Goal: Transaction & Acquisition: Purchase product/service

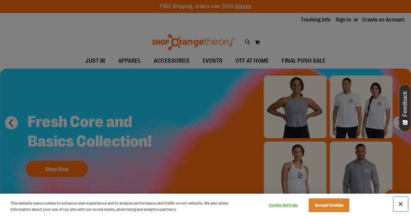
click at [398, 204] on button "Close" at bounding box center [400, 204] width 14 height 14
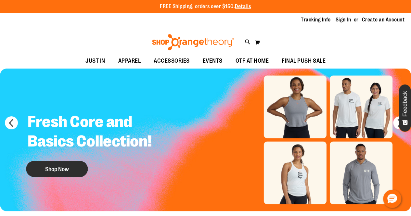
click at [67, 170] on button "Shop Now" at bounding box center [57, 169] width 62 height 16
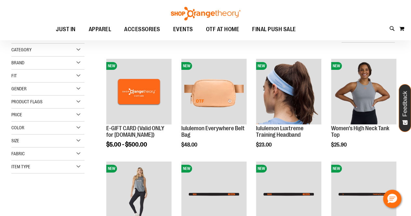
scroll to position [70, 0]
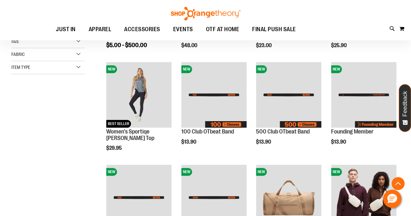
scroll to position [219, 0]
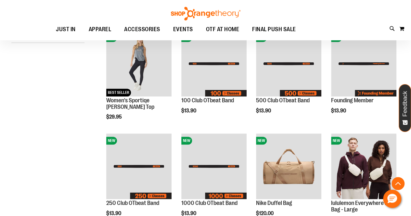
scroll to position [202, 0]
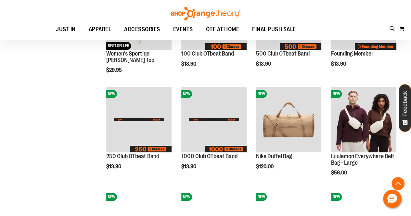
scroll to position [248, 0]
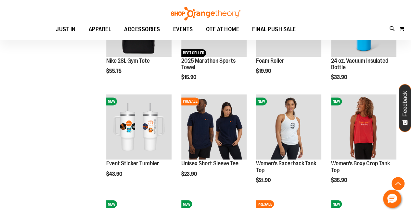
scroll to position [502, 0]
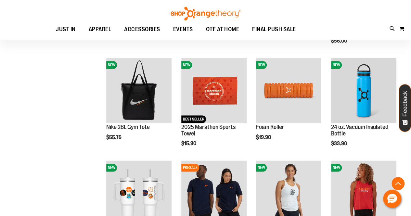
scroll to position [377, 0]
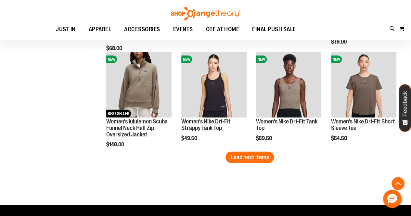
scroll to position [904, 0]
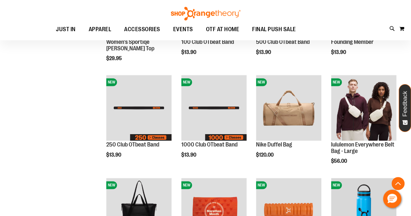
scroll to position [184, 0]
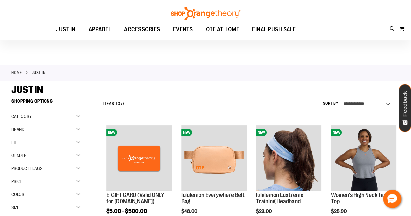
scroll to position [5, 0]
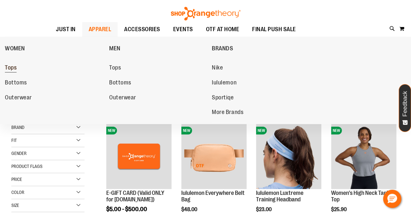
click at [25, 67] on link "Tops" at bounding box center [54, 68] width 98 height 12
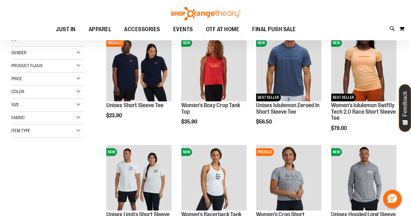
scroll to position [96, 0]
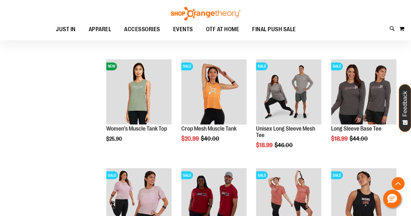
scroll to position [508, 0]
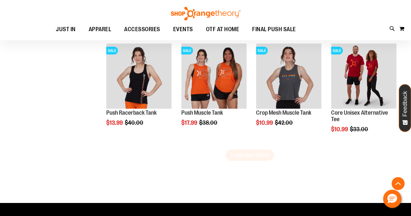
scroll to position [958, 0]
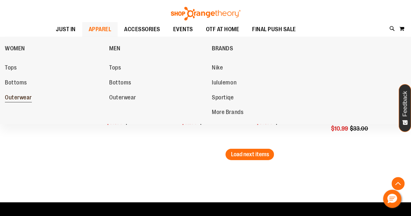
click at [23, 94] on span "Outerwear" at bounding box center [18, 98] width 27 height 8
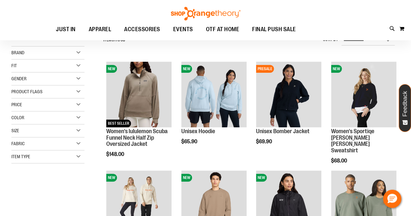
scroll to position [74, 0]
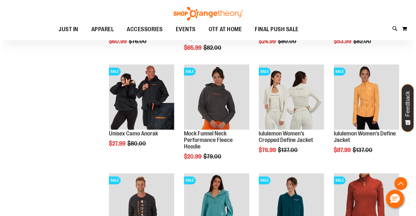
scroll to position [398, 0]
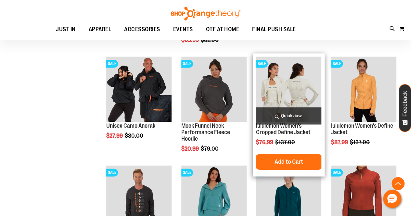
click at [281, 117] on span "Quickview" at bounding box center [288, 115] width 65 height 17
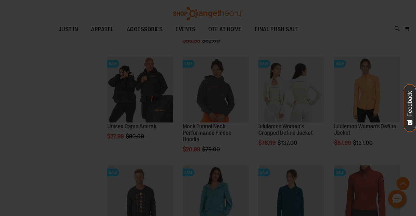
scroll to position [0, 0]
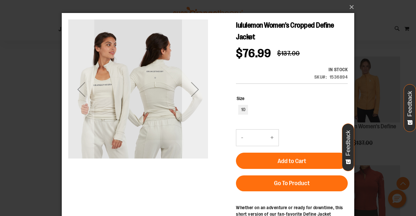
click at [195, 90] on div "Next" at bounding box center [195, 89] width 26 height 26
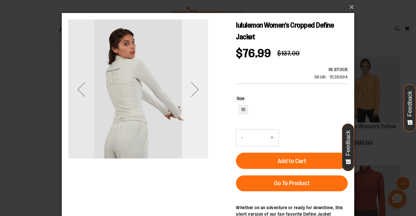
click at [195, 90] on div "Next" at bounding box center [195, 89] width 26 height 26
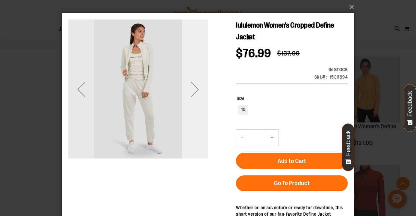
click at [195, 90] on div "Next" at bounding box center [195, 89] width 26 height 26
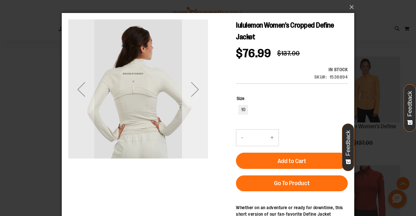
click at [195, 90] on div "Next" at bounding box center [195, 89] width 26 height 26
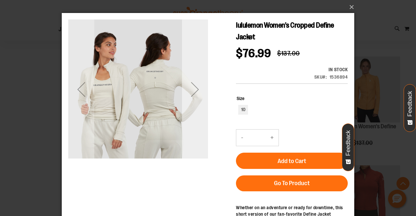
click at [195, 90] on div "Next" at bounding box center [195, 89] width 26 height 26
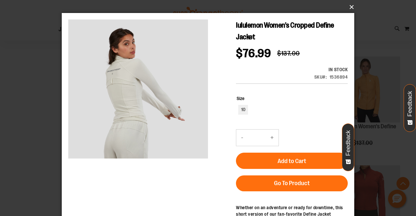
click at [352, 6] on button "×" at bounding box center [210, 7] width 292 height 14
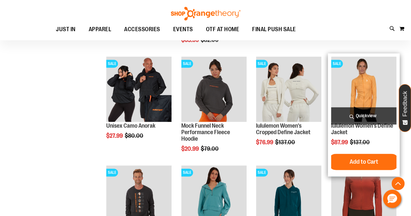
click at [353, 114] on span "Quickview" at bounding box center [363, 115] width 65 height 17
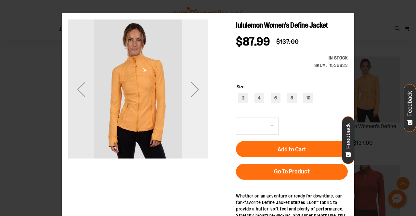
click at [197, 91] on div "Next" at bounding box center [195, 89] width 26 height 26
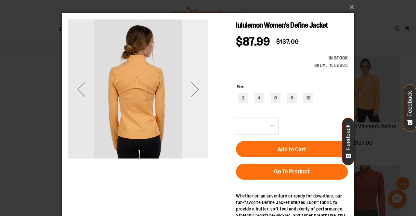
click at [197, 91] on div "Next" at bounding box center [195, 89] width 26 height 26
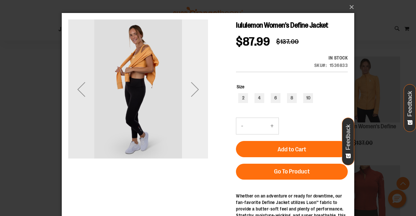
click at [197, 91] on div "Next" at bounding box center [195, 89] width 26 height 26
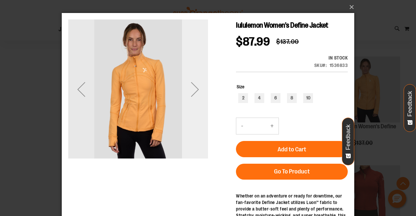
click at [197, 91] on div "Next" at bounding box center [195, 89] width 26 height 26
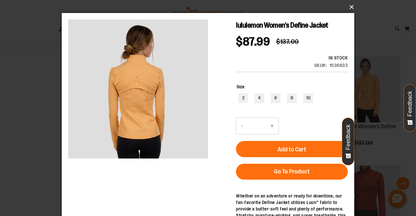
click at [349, 11] on button "×" at bounding box center [210, 7] width 292 height 14
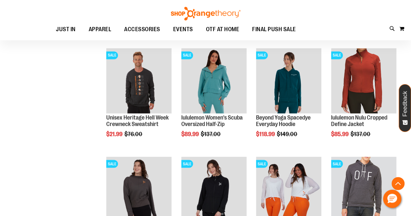
scroll to position [529, 0]
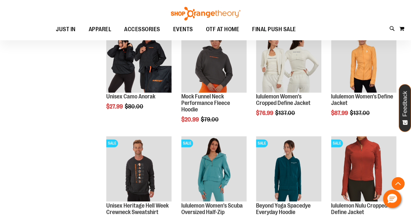
scroll to position [427, 0]
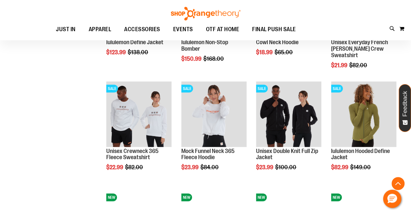
scroll to position [940, 0]
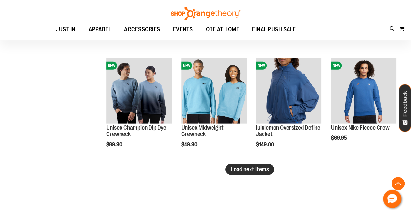
click at [235, 173] on button "Load next items" at bounding box center [249, 169] width 48 height 11
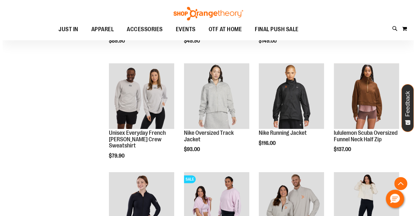
scroll to position [1171, 0]
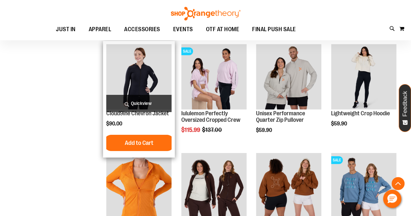
click at [122, 100] on span "Quickview" at bounding box center [138, 103] width 65 height 17
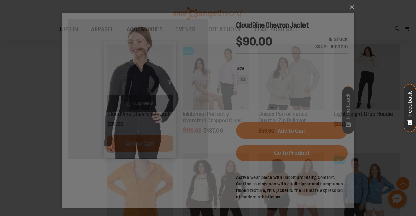
scroll to position [0, 0]
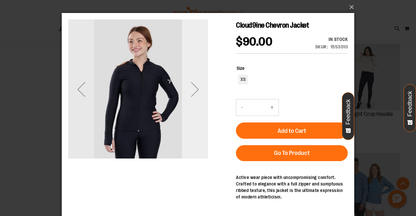
click at [196, 87] on div "Next" at bounding box center [195, 89] width 26 height 26
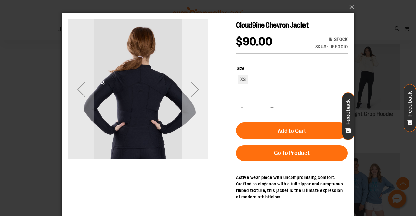
click at [197, 88] on div "Next" at bounding box center [195, 89] width 26 height 26
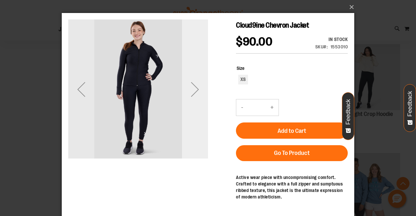
click at [197, 88] on div "Next" at bounding box center [195, 89] width 26 height 26
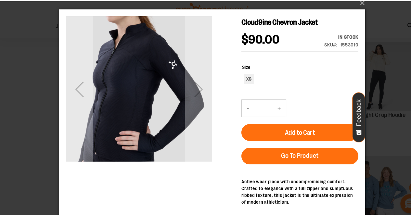
scroll to position [1171, 0]
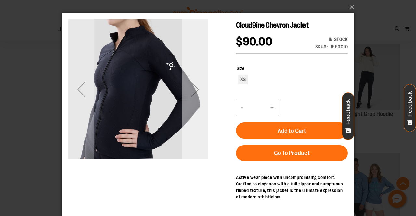
click at [197, 91] on div "Next" at bounding box center [195, 89] width 26 height 26
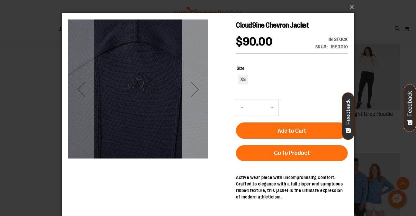
click at [197, 91] on div "Next" at bounding box center [195, 89] width 26 height 26
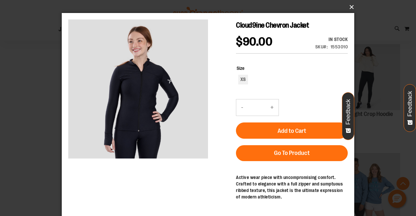
click at [351, 4] on button "×" at bounding box center [210, 7] width 292 height 14
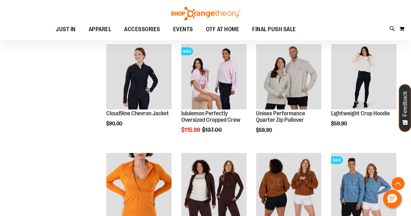
scroll to position [1270, 0]
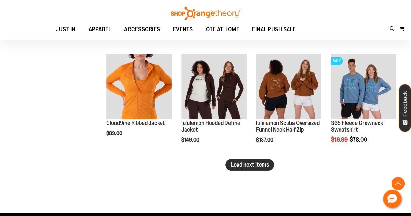
click at [233, 167] on span "Load next items" at bounding box center [250, 164] width 38 height 6
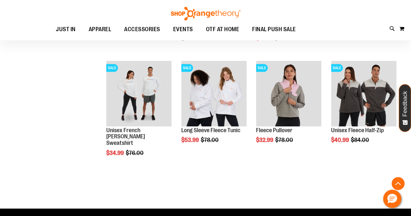
scroll to position [1589, 0]
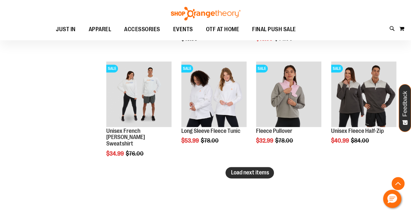
click at [232, 172] on span "Load next items" at bounding box center [250, 172] width 38 height 6
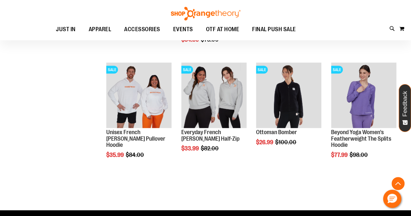
scroll to position [1946, 0]
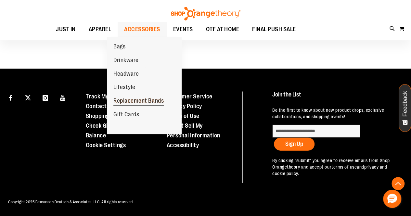
click at [135, 97] on span "Replacement Bands" at bounding box center [138, 101] width 50 height 8
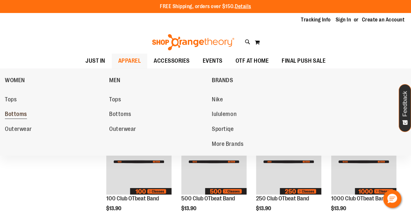
click at [24, 117] on span "Bottoms" at bounding box center [16, 115] width 22 height 8
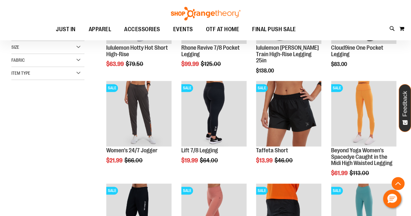
scroll to position [151, 0]
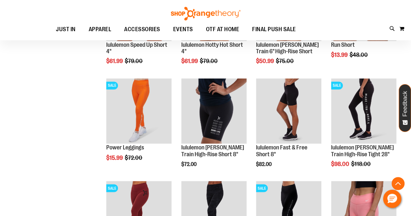
scroll to position [461, 0]
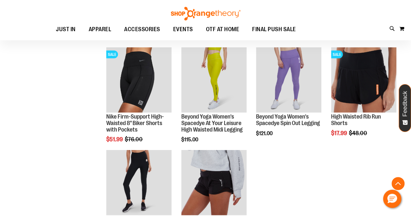
scroll to position [696, 0]
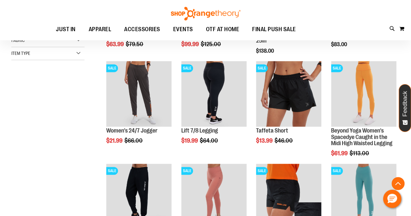
scroll to position [106, 0]
